Goal: Task Accomplishment & Management: Manage account settings

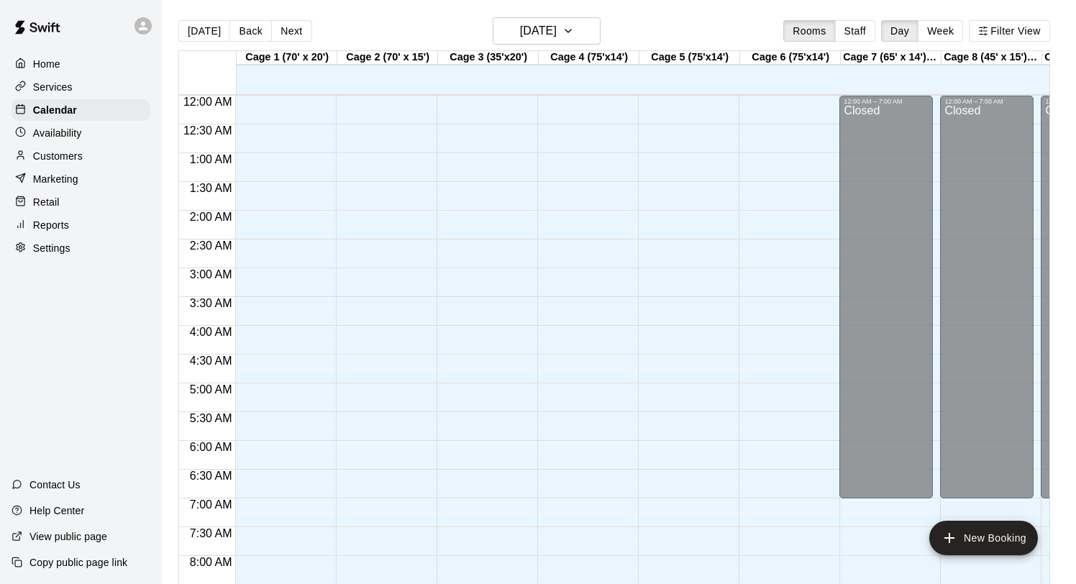
scroll to position [834, 0]
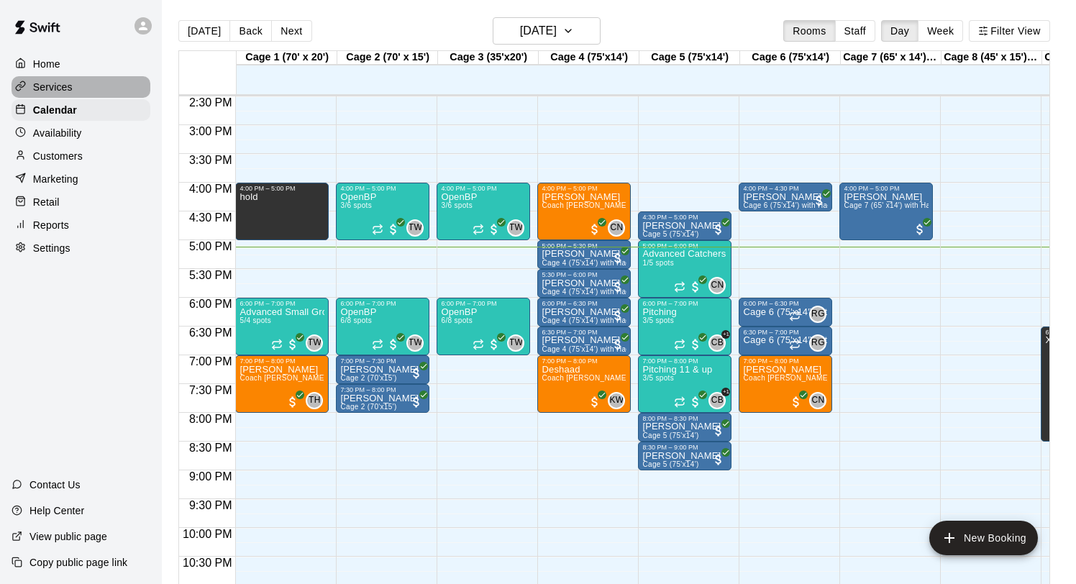
click at [62, 77] on div "Services" at bounding box center [81, 87] width 139 height 22
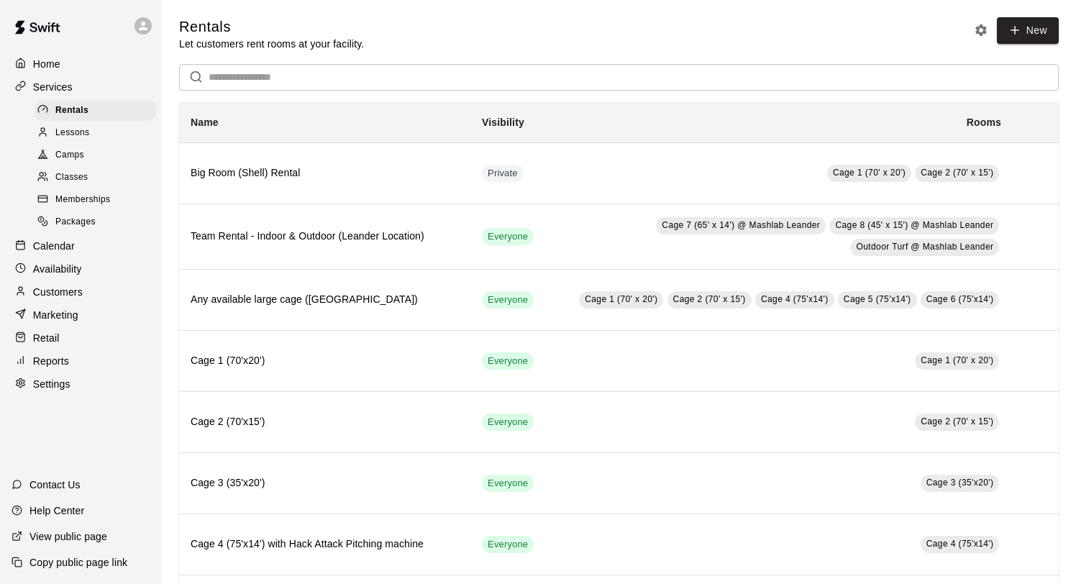
click at [65, 245] on p "Calendar" at bounding box center [54, 246] width 42 height 14
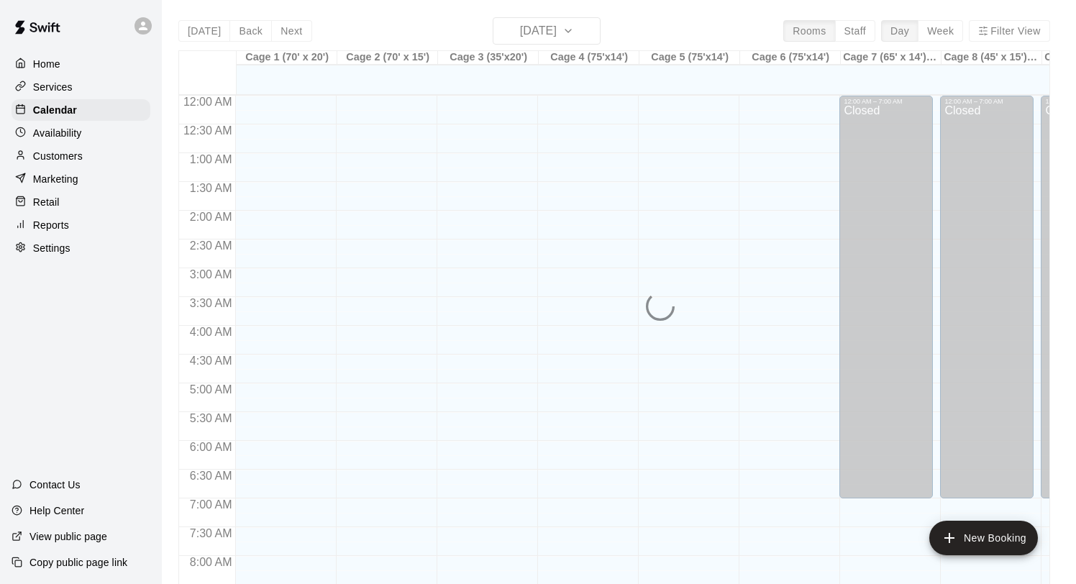
scroll to position [834, 0]
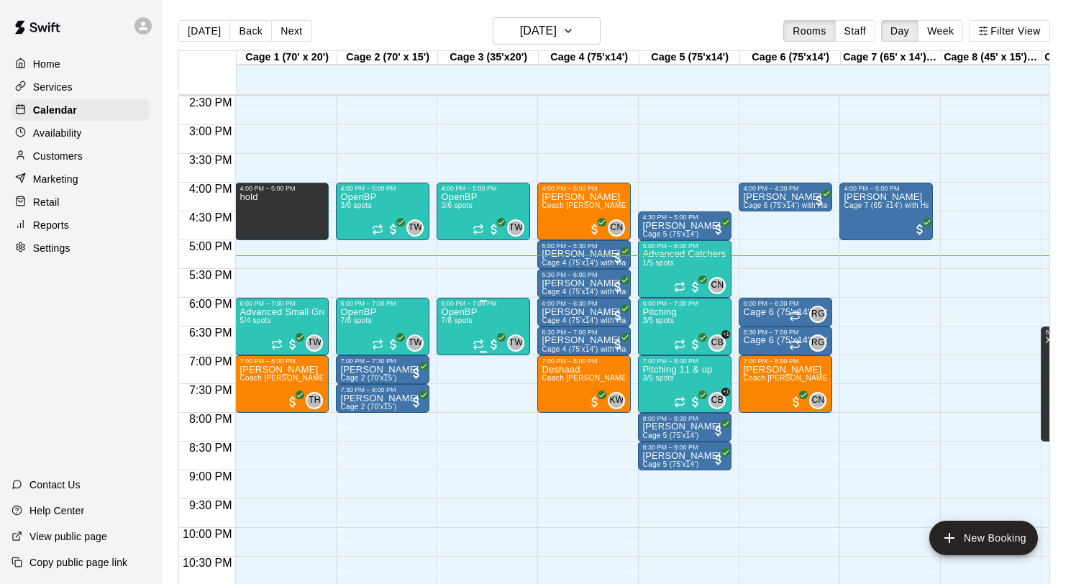
click at [454, 350] on img "edit" at bounding box center [456, 357] width 17 height 17
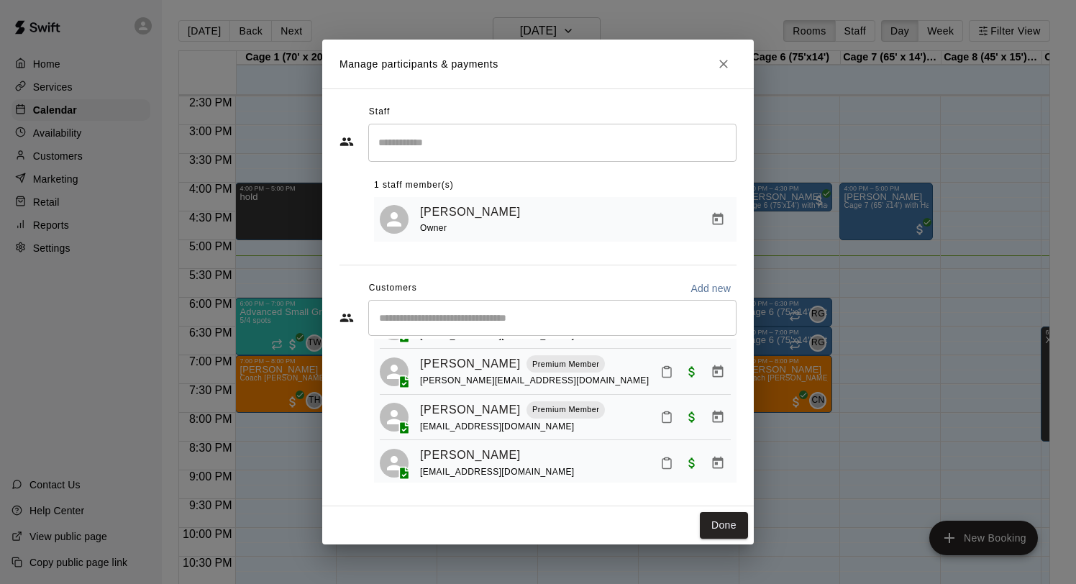
scroll to position [221, 0]
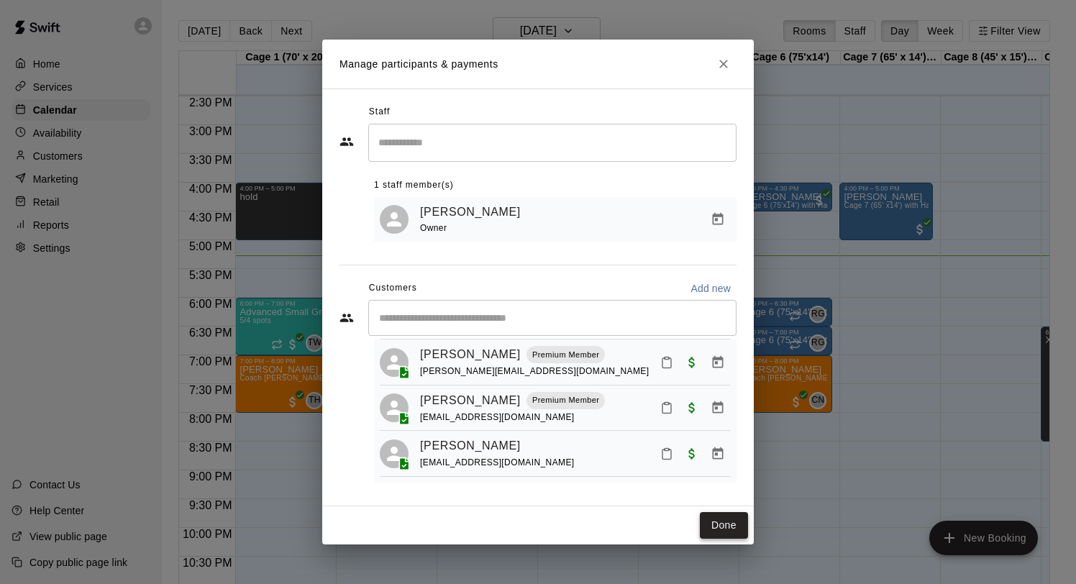
click at [723, 527] on button "Done" at bounding box center [724, 525] width 48 height 27
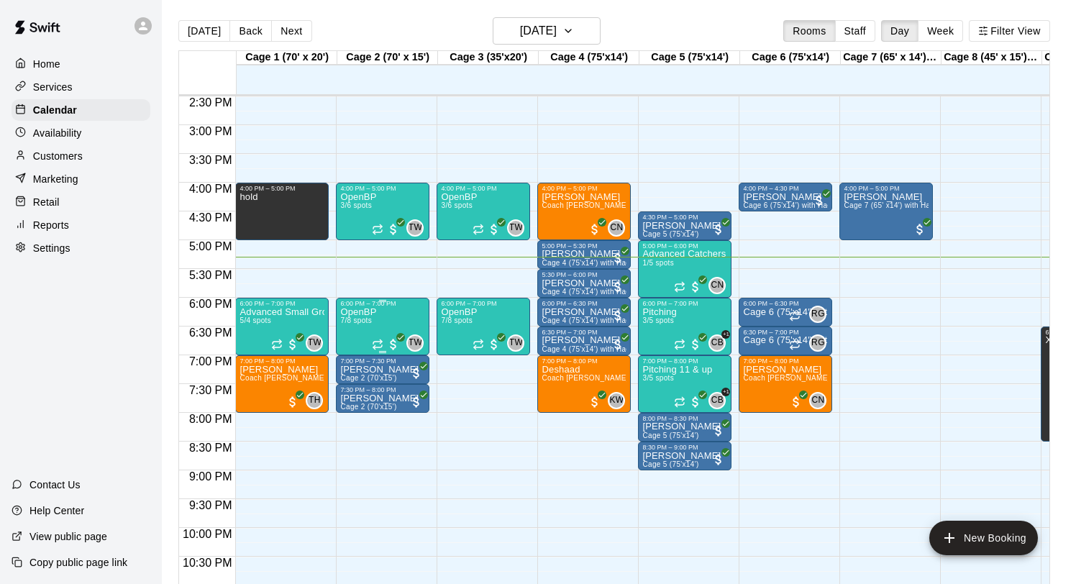
click at [392, 335] on div "TW 0" at bounding box center [398, 343] width 52 height 17
click at [394, 381] on img "edit" at bounding box center [387, 384] width 17 height 17
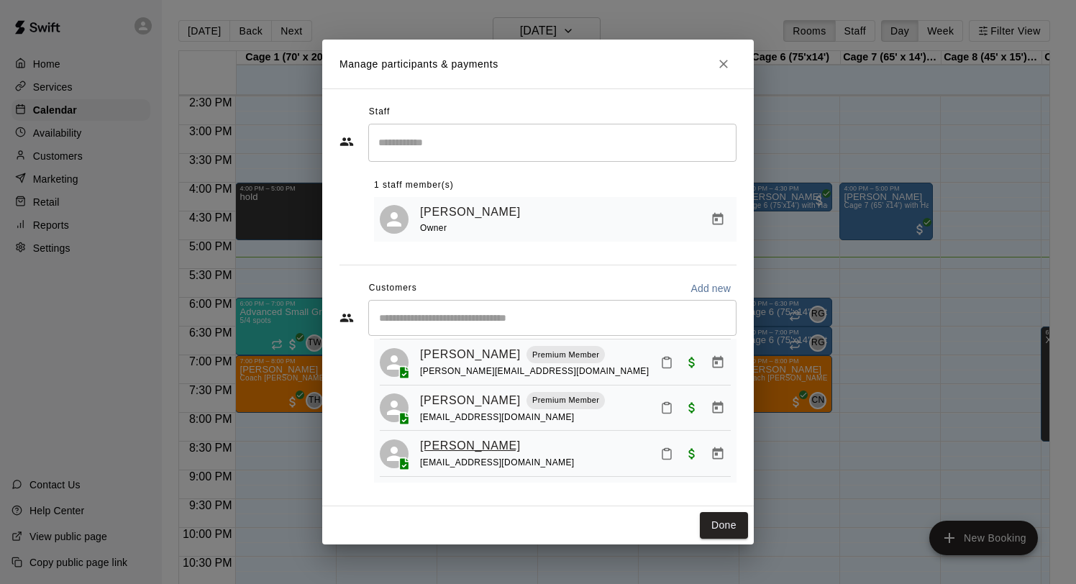
click at [440, 449] on link "[PERSON_NAME]" at bounding box center [470, 446] width 101 height 19
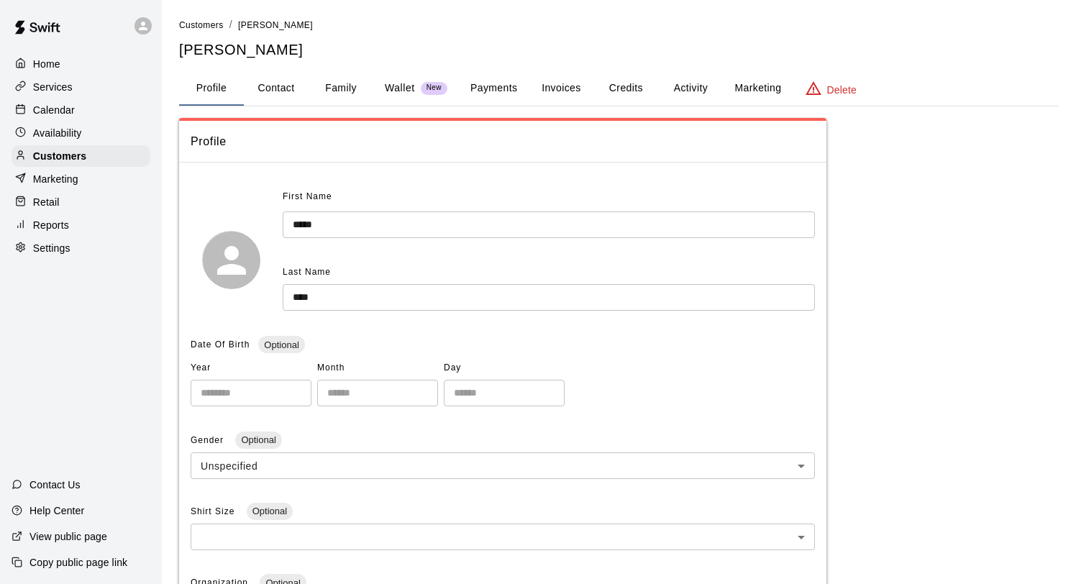
click at [354, 84] on button "Family" at bounding box center [341, 88] width 65 height 35
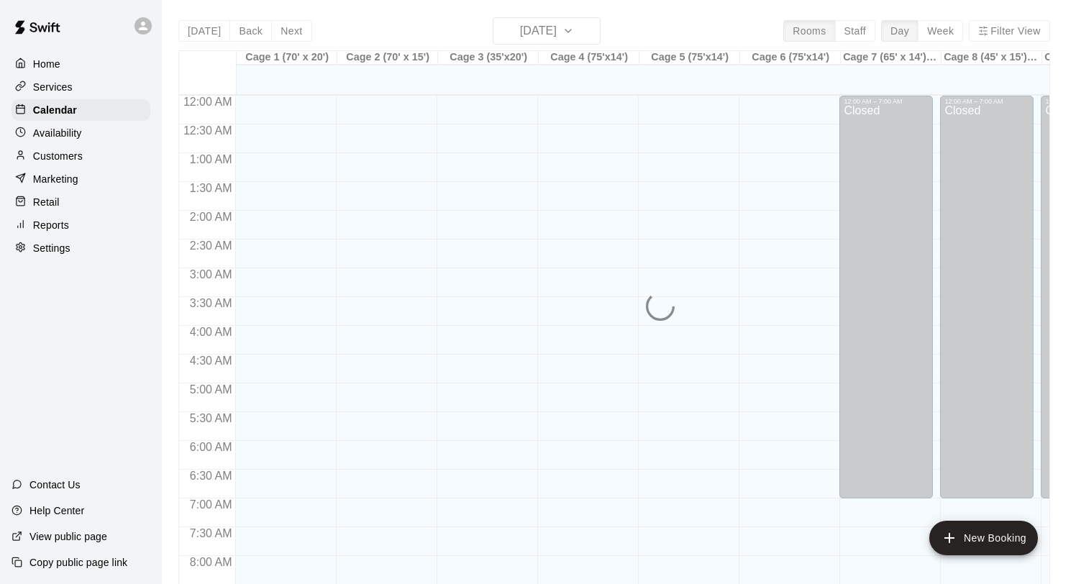
scroll to position [834, 0]
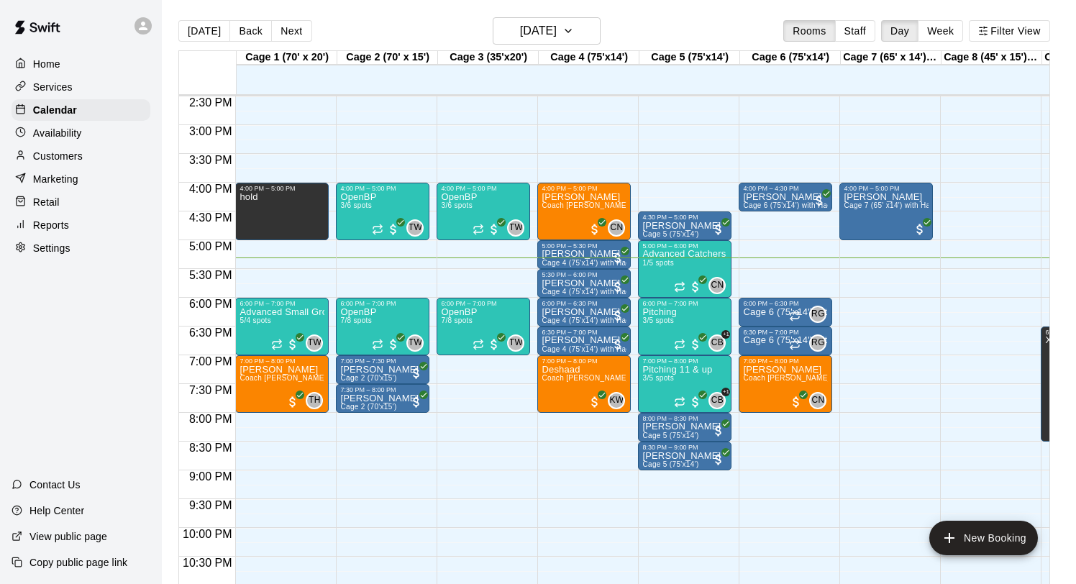
click at [335, 314] on div at bounding box center [286, 319] width 100 height 14
click at [351, 320] on span "7/8 spots" at bounding box center [356, 321] width 32 height 8
click at [346, 368] on button "edit" at bounding box center [355, 367] width 29 height 28
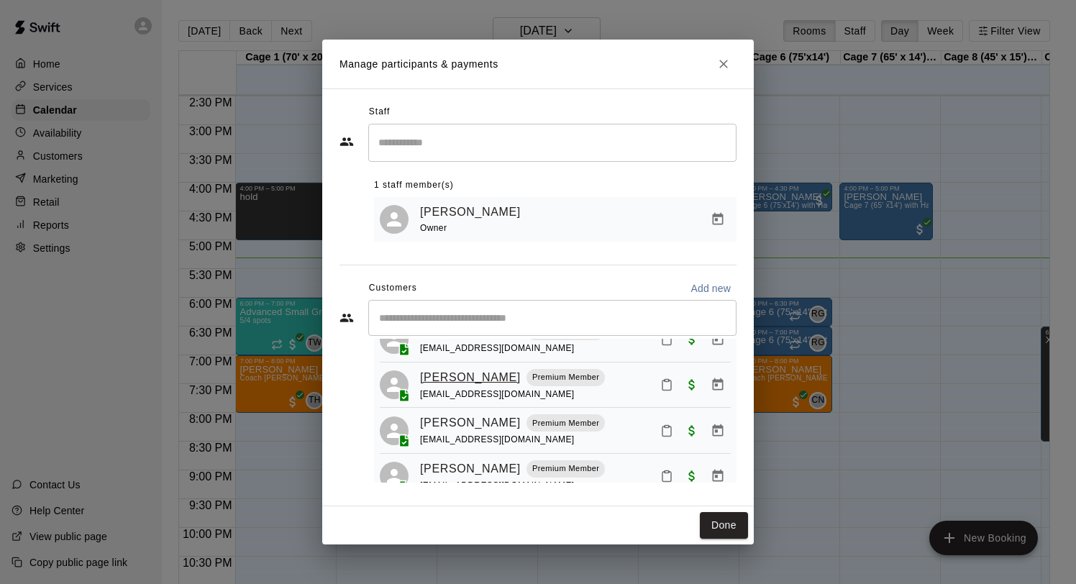
scroll to position [61, 0]
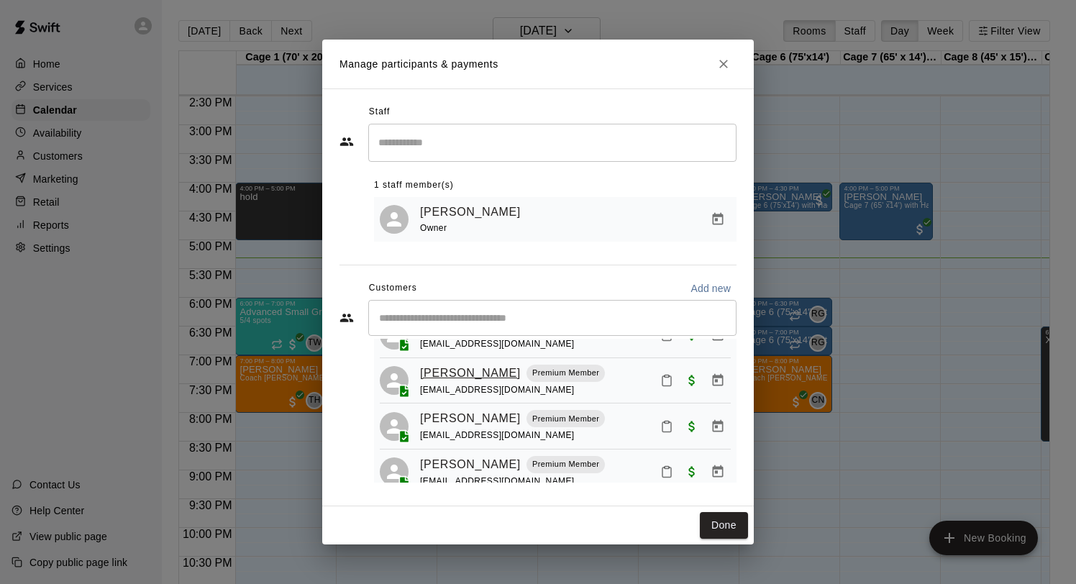
click at [461, 376] on link "[PERSON_NAME]" at bounding box center [470, 373] width 101 height 19
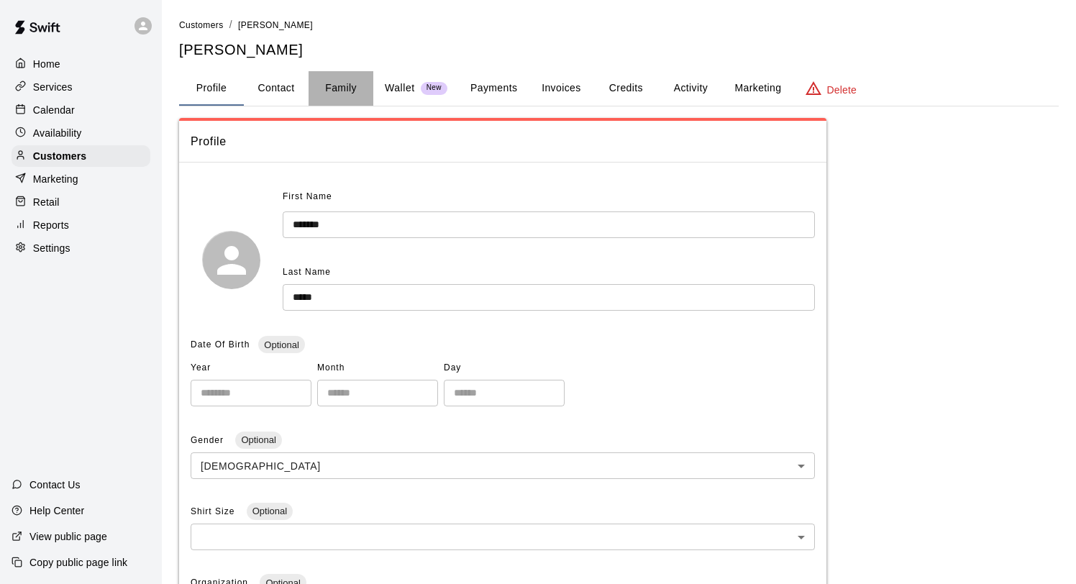
click at [347, 95] on button "Family" at bounding box center [341, 88] width 65 height 35
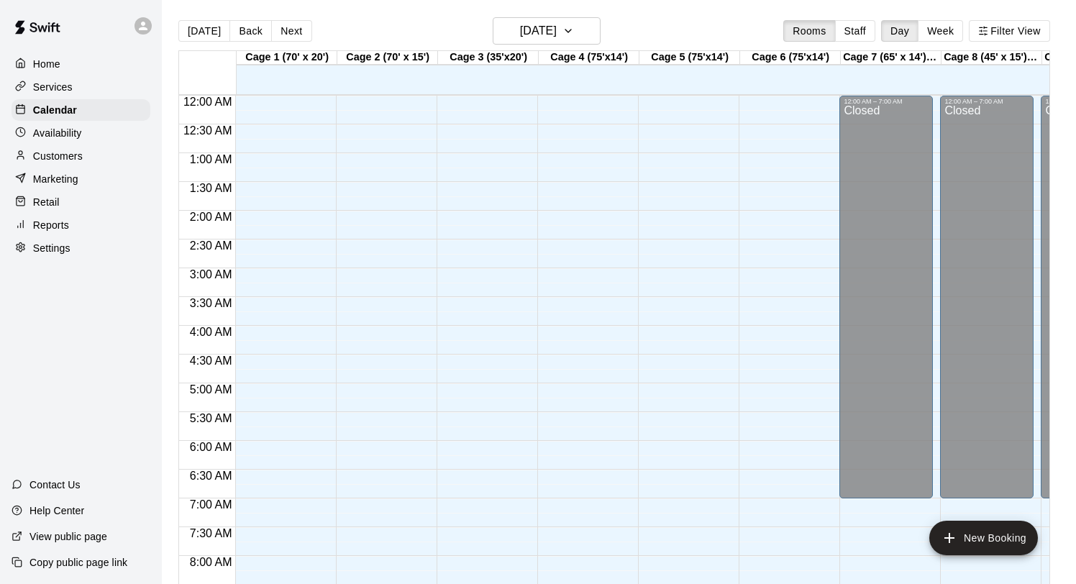
scroll to position [834, 0]
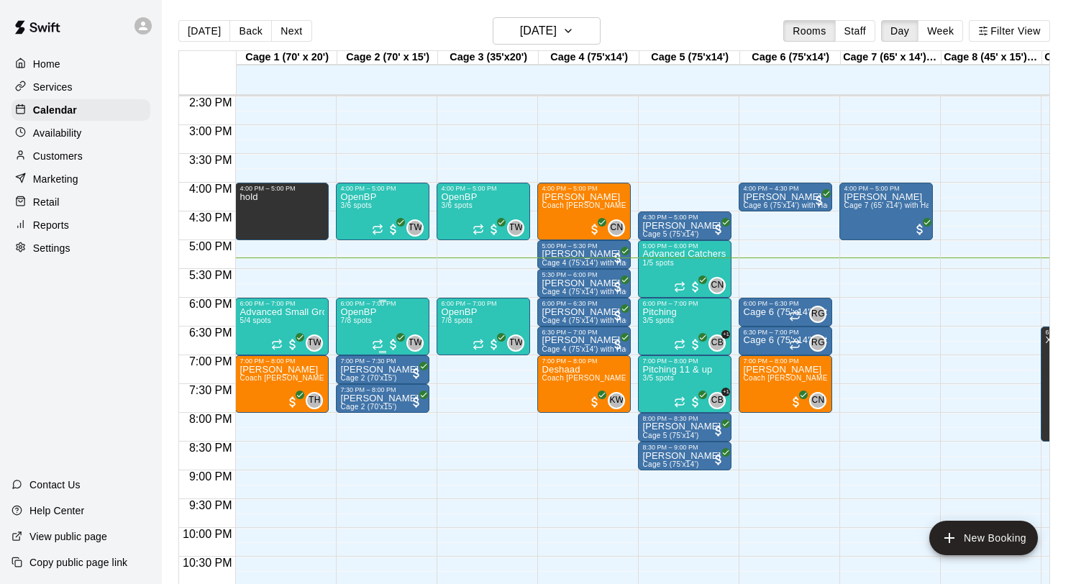
click at [371, 307] on div "6:00 PM – 7:00 PM" at bounding box center [382, 303] width 85 height 7
click at [350, 351] on img "edit" at bounding box center [355, 349] width 17 height 17
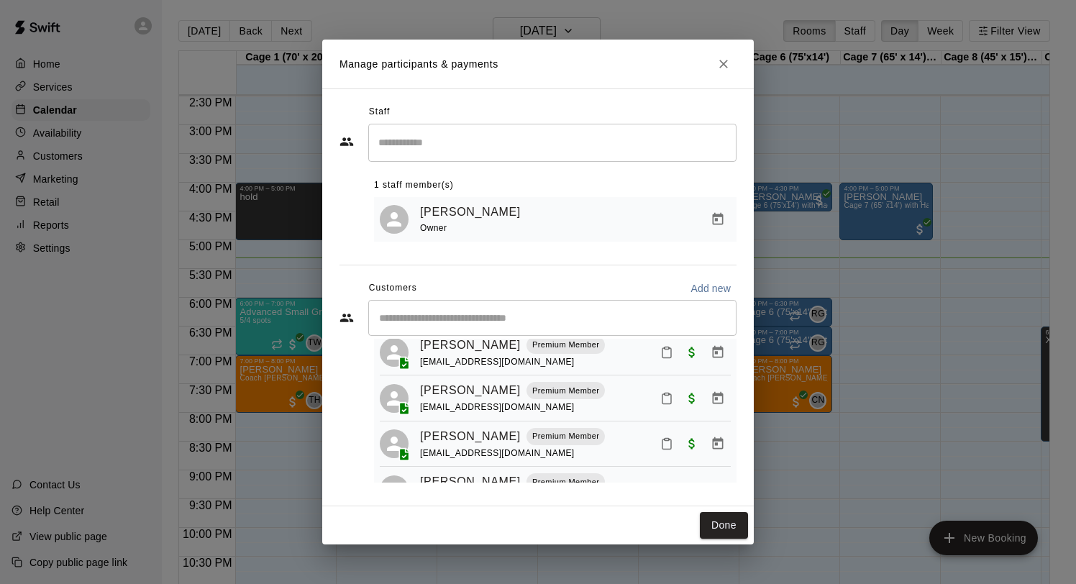
scroll to position [91, 0]
click at [468, 437] on link "[PERSON_NAME]" at bounding box center [470, 435] width 101 height 19
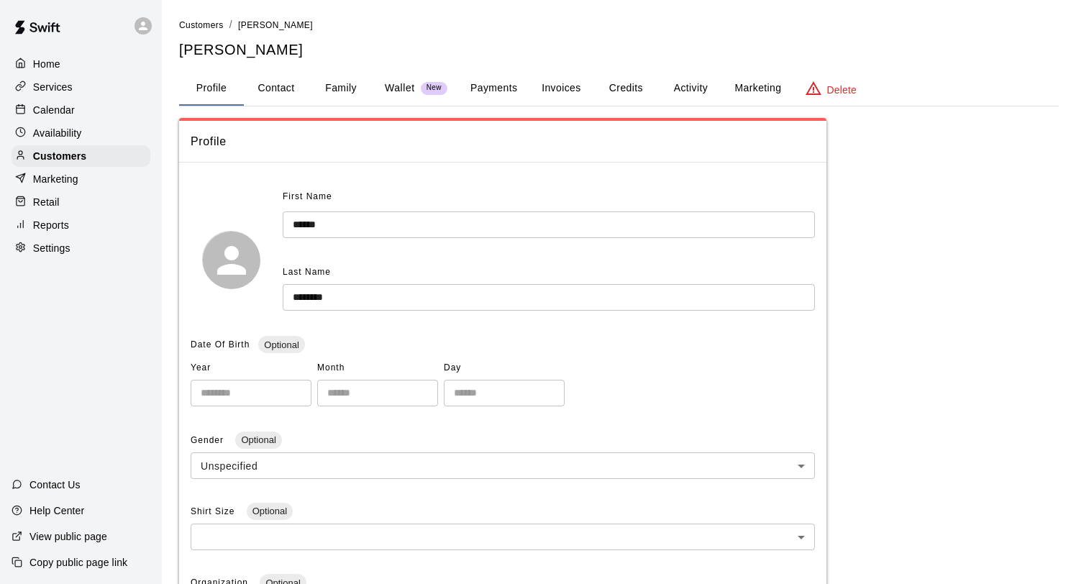
click at [323, 70] on div "**********" at bounding box center [619, 473] width 880 height 912
click at [325, 78] on button "Family" at bounding box center [341, 88] width 65 height 35
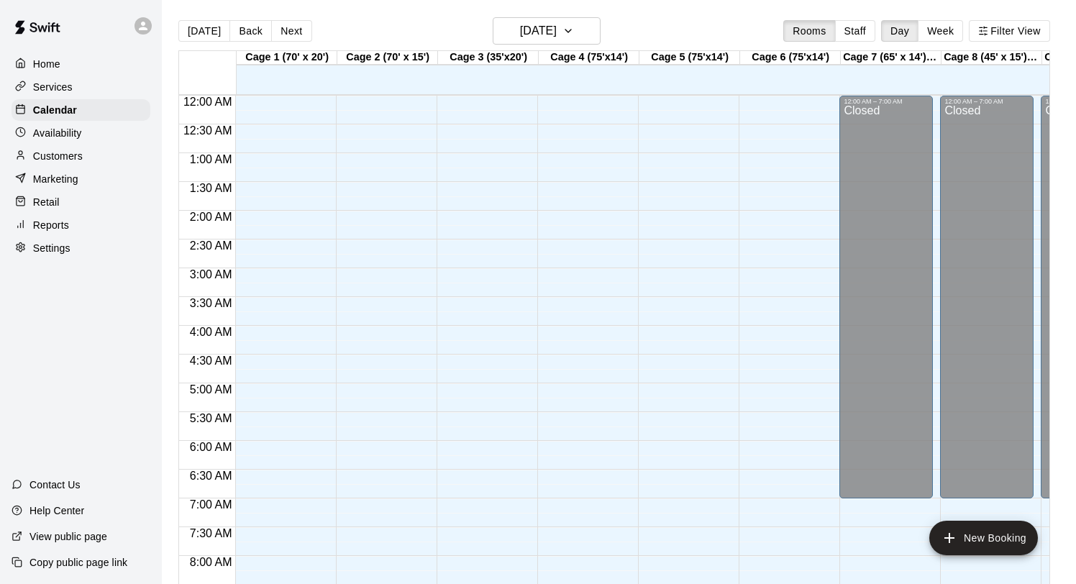
scroll to position [834, 0]
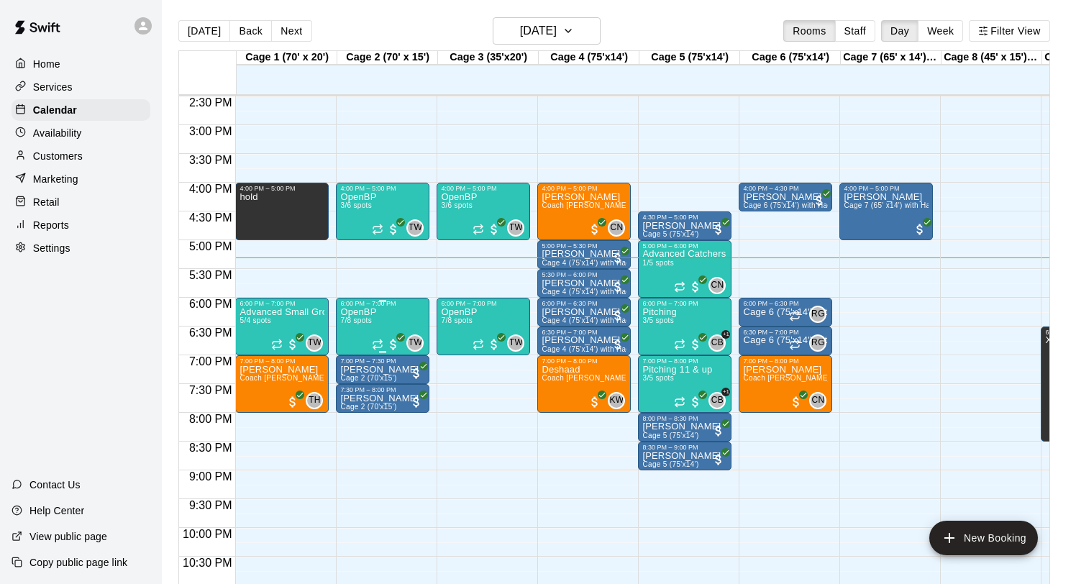
click at [351, 357] on img "edit" at bounding box center [355, 357] width 17 height 17
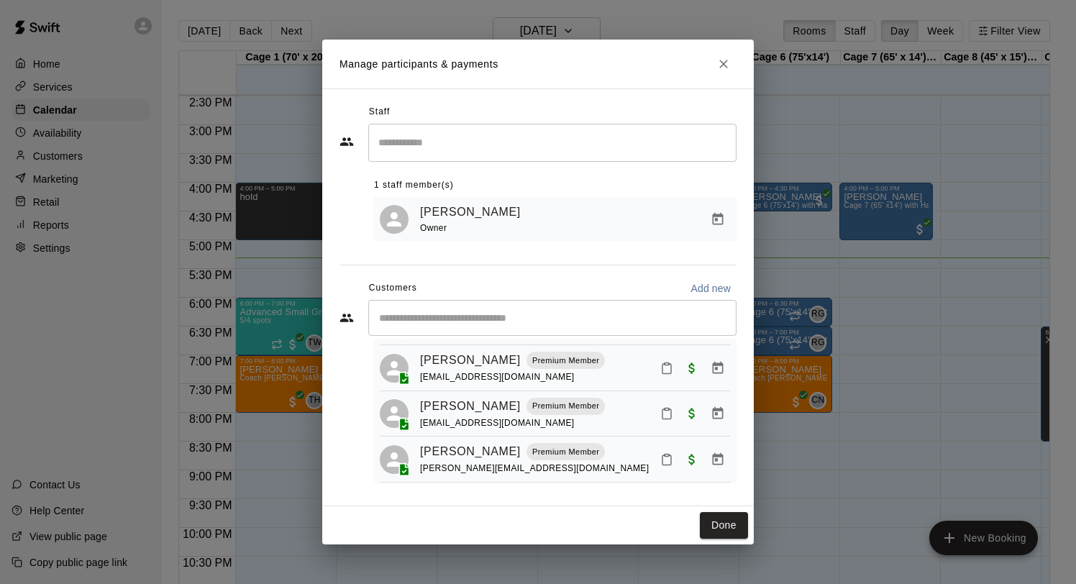
scroll to position [124, 0]
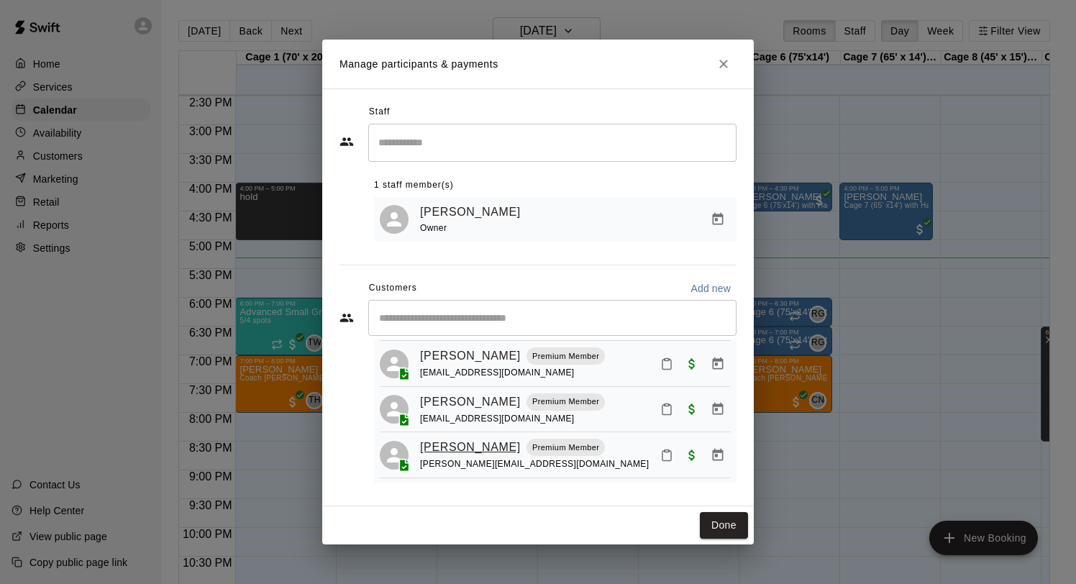
click at [472, 450] on link "[PERSON_NAME]" at bounding box center [470, 447] width 101 height 19
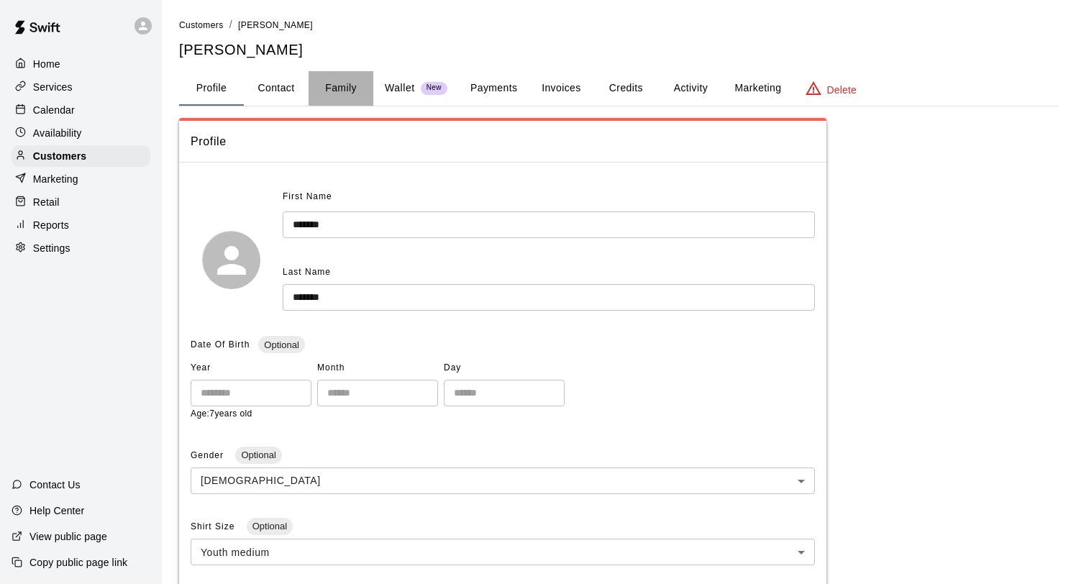
click at [340, 96] on button "Family" at bounding box center [341, 88] width 65 height 35
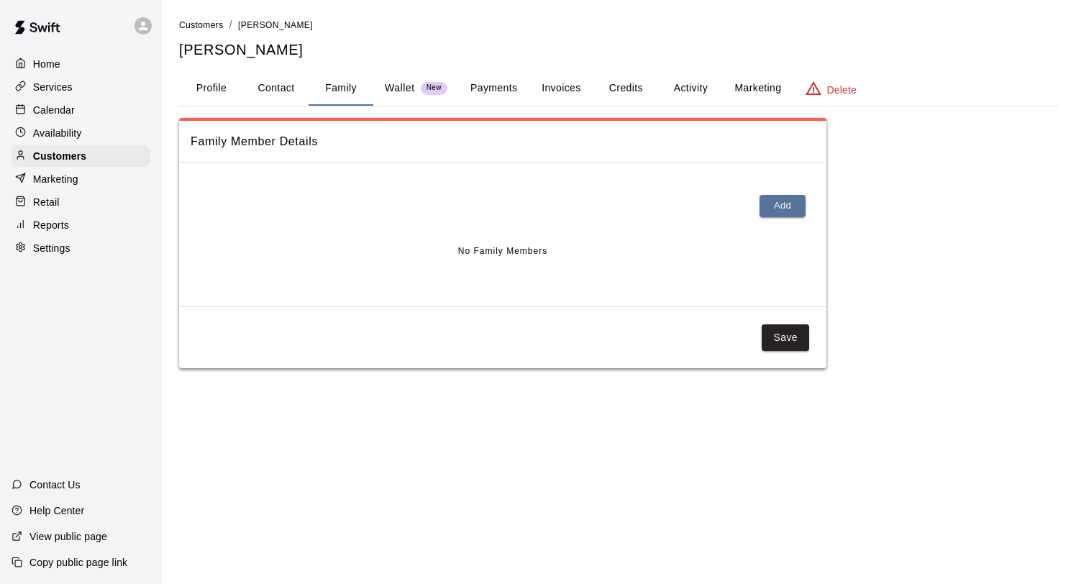
click at [214, 76] on button "Profile" at bounding box center [211, 88] width 65 height 35
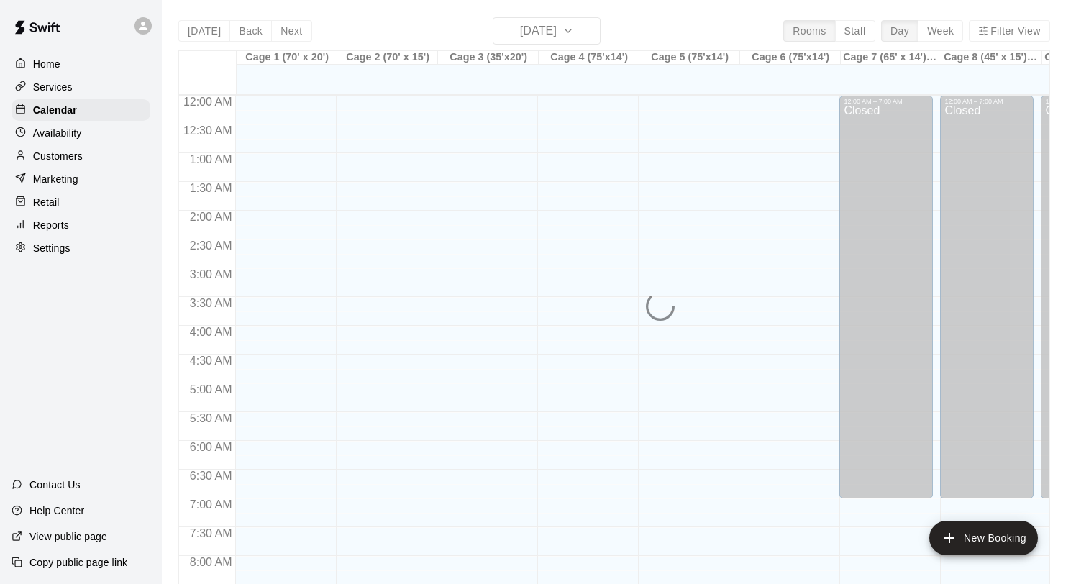
scroll to position [834, 0]
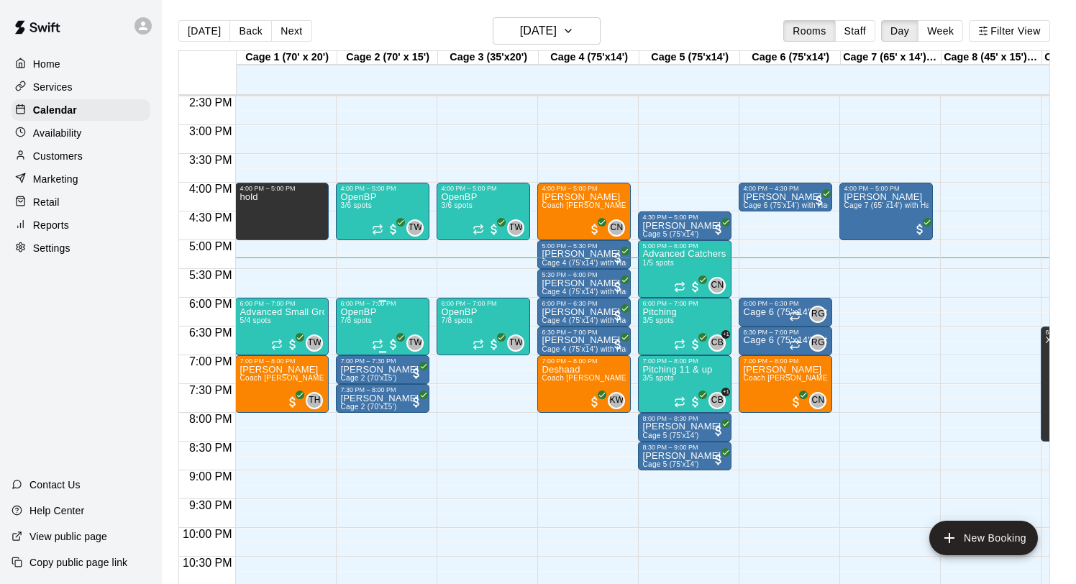
click at [358, 356] on img "edit" at bounding box center [355, 357] width 17 height 17
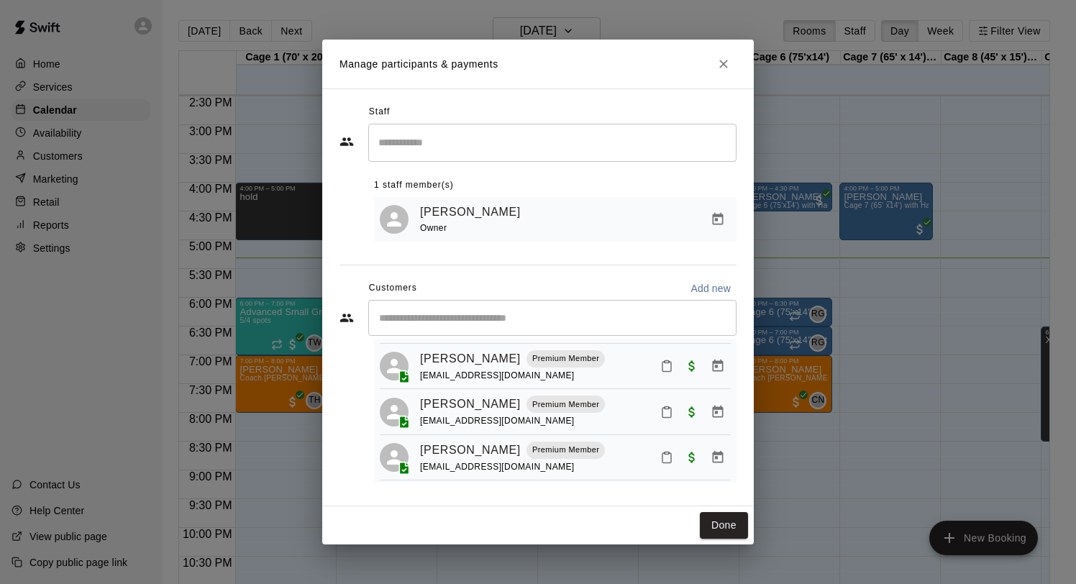
scroll to position [58, 0]
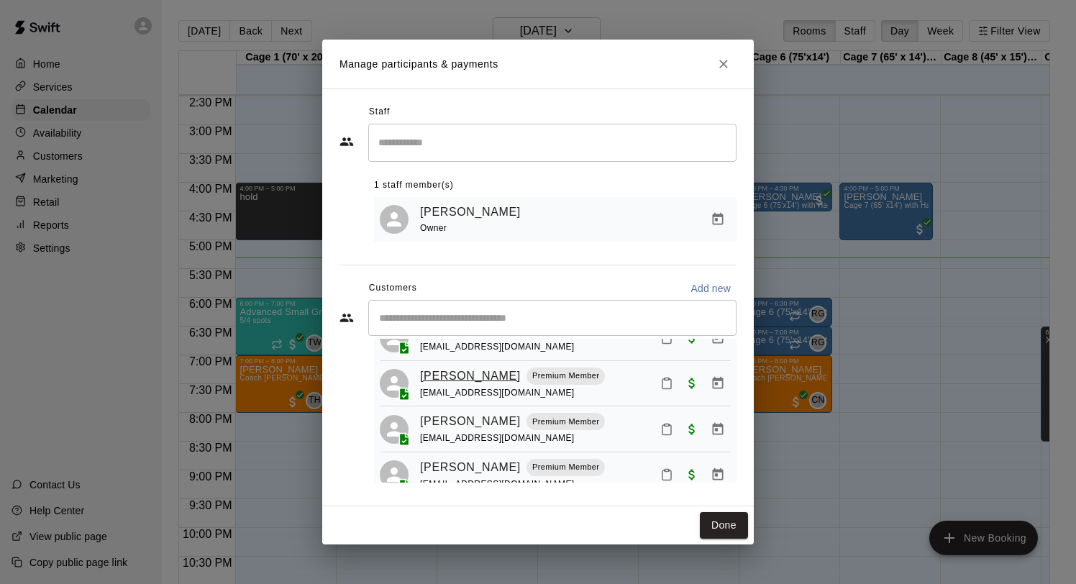
click at [445, 373] on link "[PERSON_NAME]" at bounding box center [470, 376] width 101 height 19
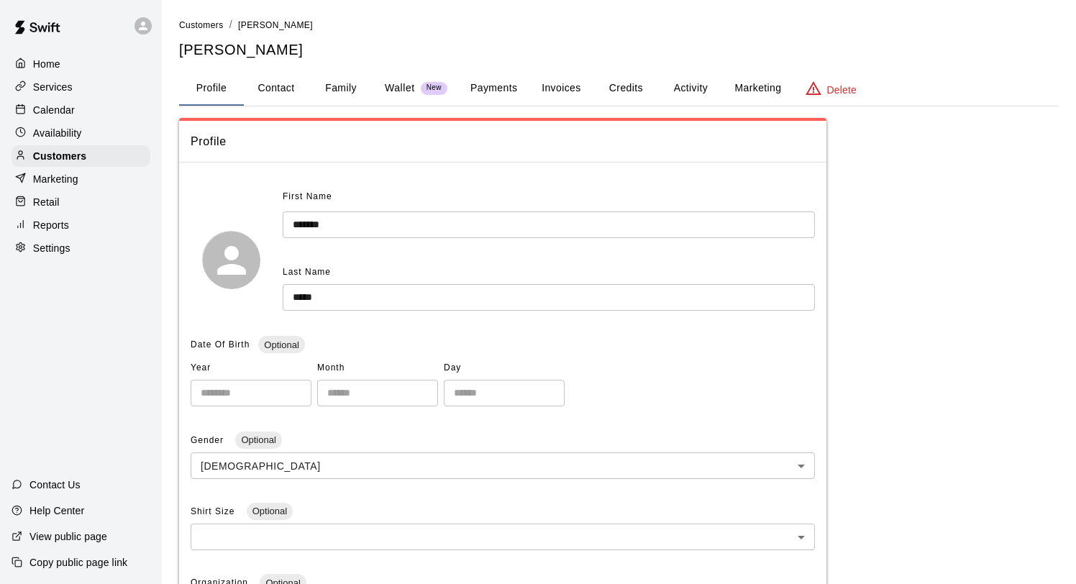
click at [346, 93] on button "Family" at bounding box center [341, 88] width 65 height 35
